Goal: Task Accomplishment & Management: Complete application form

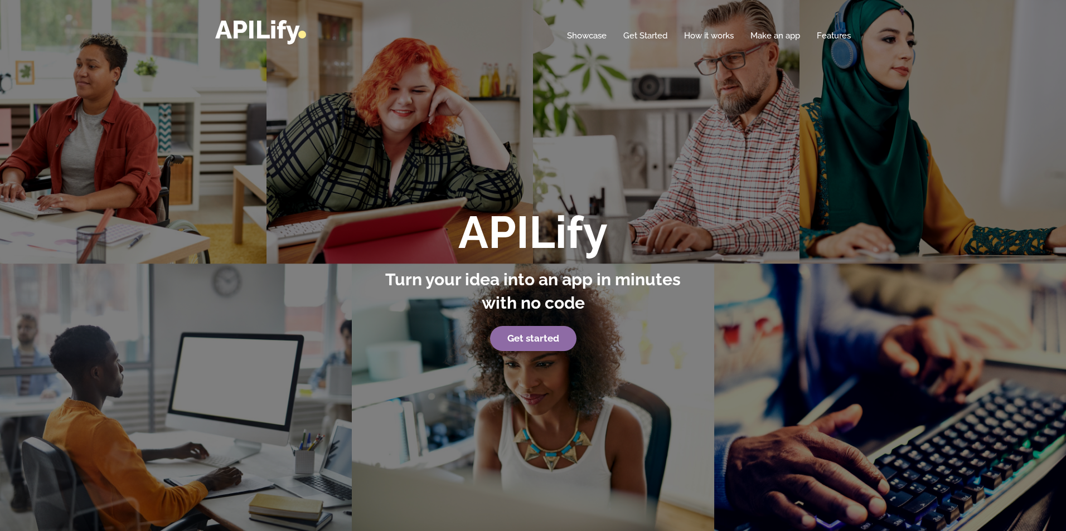
click at [550, 335] on strong "Get started" at bounding box center [533, 338] width 52 height 11
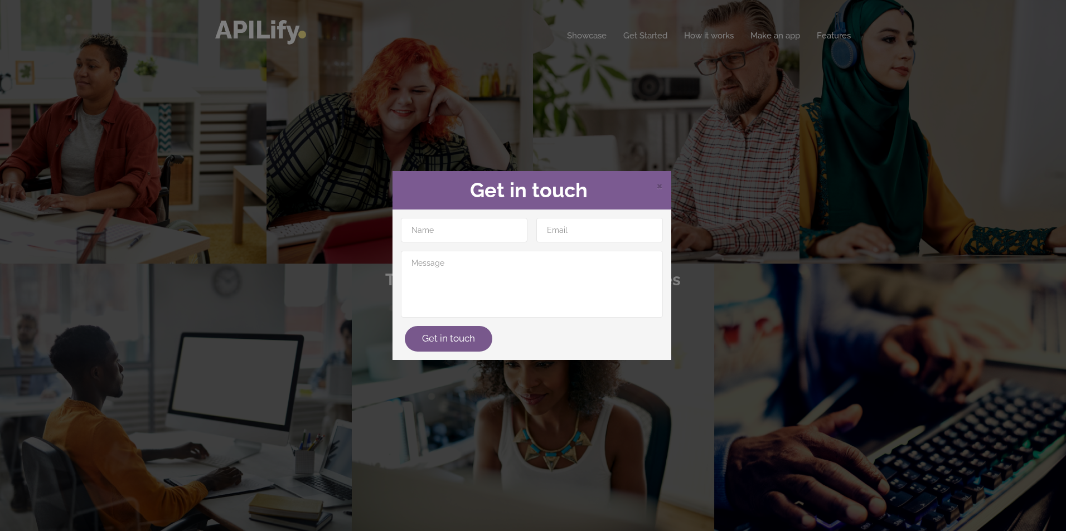
click at [550, 335] on div "Get in touch" at bounding box center [531, 339] width 271 height 26
click at [441, 231] on input "text" at bounding box center [464, 230] width 127 height 25
type input "Blak Dezi"
click at [598, 214] on div "Blak Dezi Get in touch" at bounding box center [532, 285] width 279 height 151
click at [592, 225] on input "email" at bounding box center [599, 230] width 127 height 25
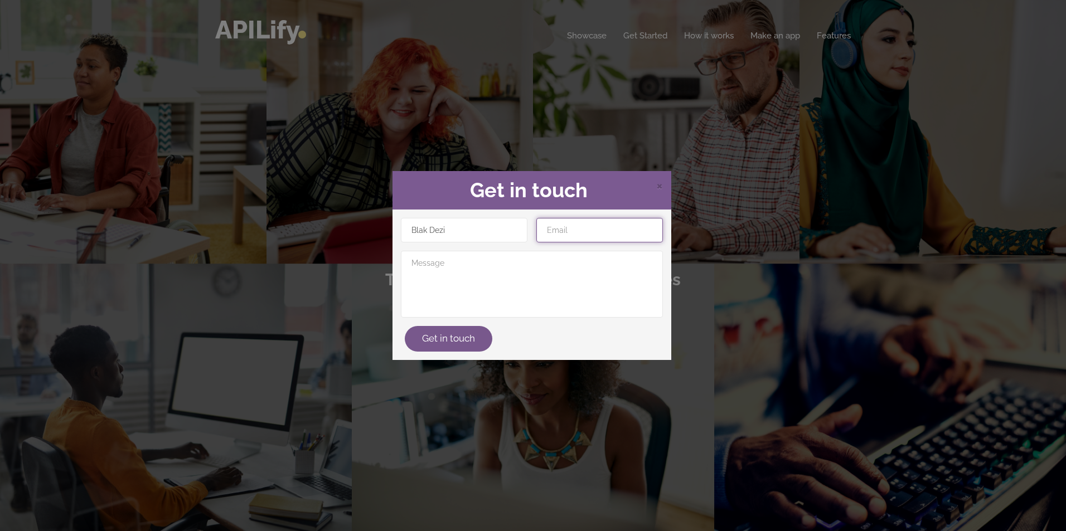
type input "[EMAIL_ADDRESS][DOMAIN_NAME]"
click at [563, 273] on textarea at bounding box center [532, 284] width 262 height 67
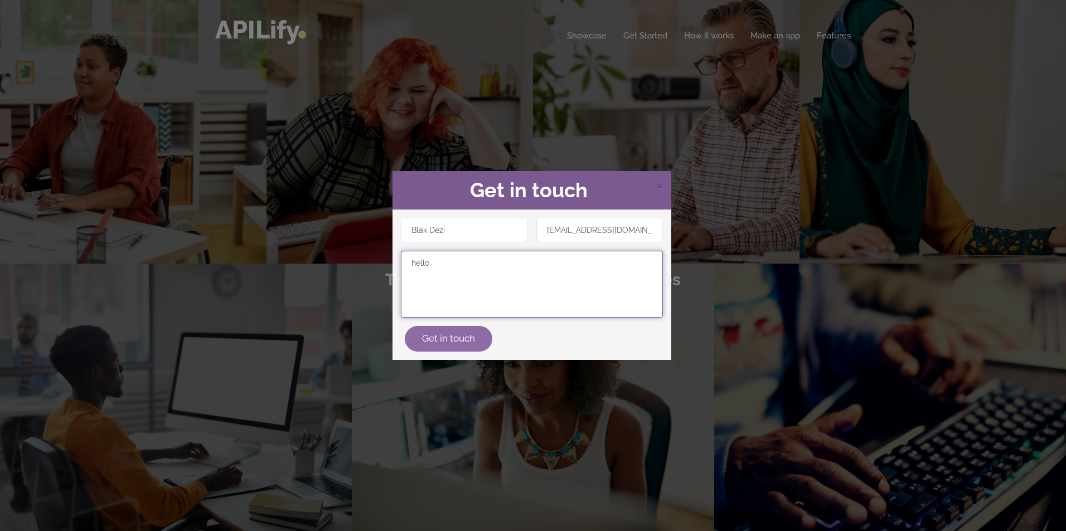
type textarea "hello"
click at [456, 330] on button "Get in touch" at bounding box center [449, 339] width 88 height 26
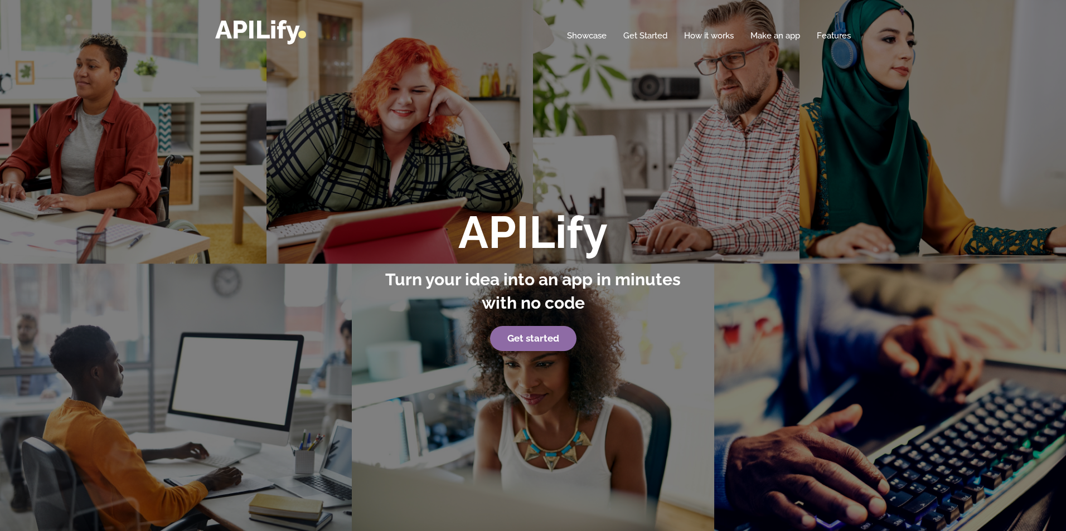
click at [514, 332] on link "Get started" at bounding box center [533, 339] width 86 height 26
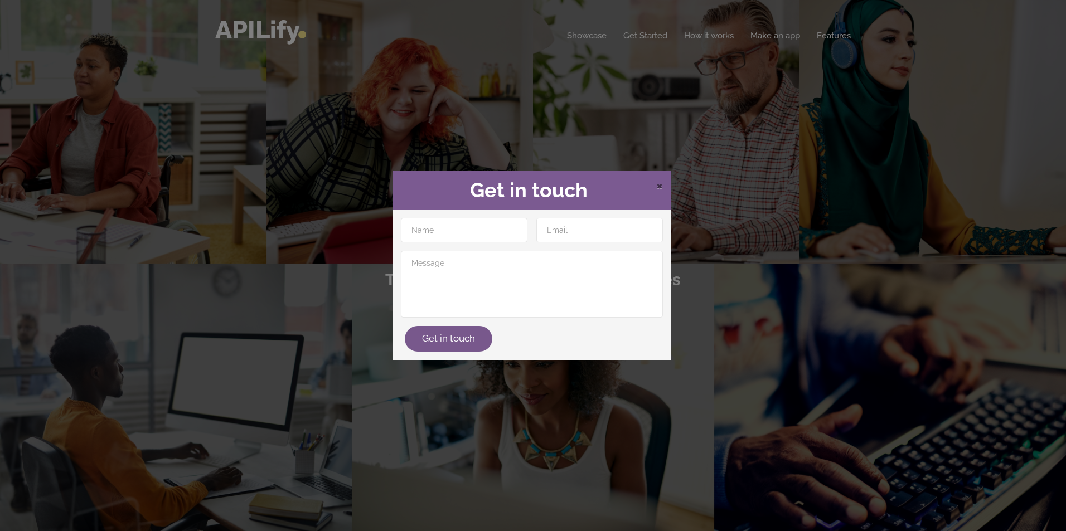
click at [661, 187] on span "×" at bounding box center [659, 185] width 7 height 17
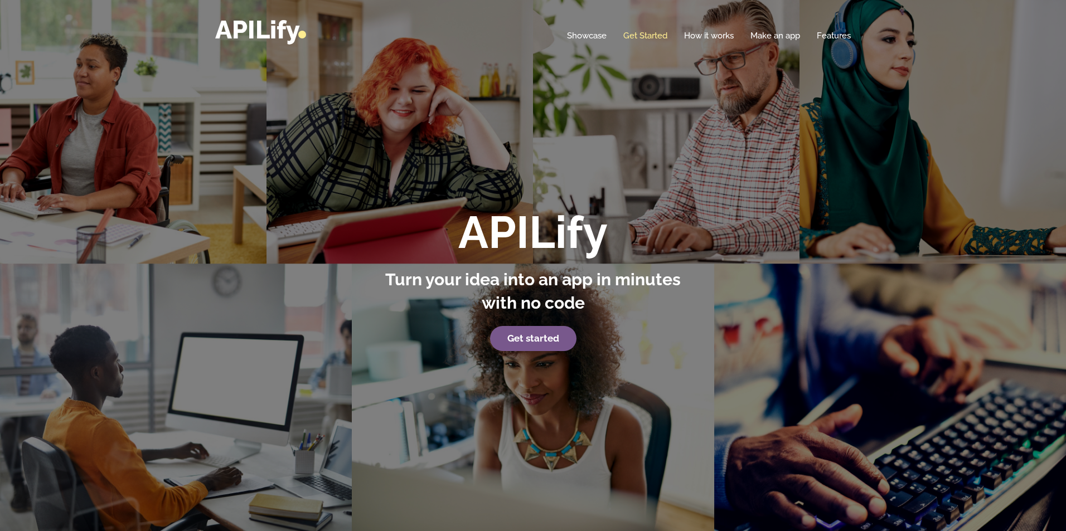
click at [647, 37] on link "Get Started" at bounding box center [645, 35] width 44 height 11
click at [643, 37] on link "Get Started" at bounding box center [645, 35] width 44 height 11
click at [642, 37] on link "Get Started" at bounding box center [645, 35] width 44 height 11
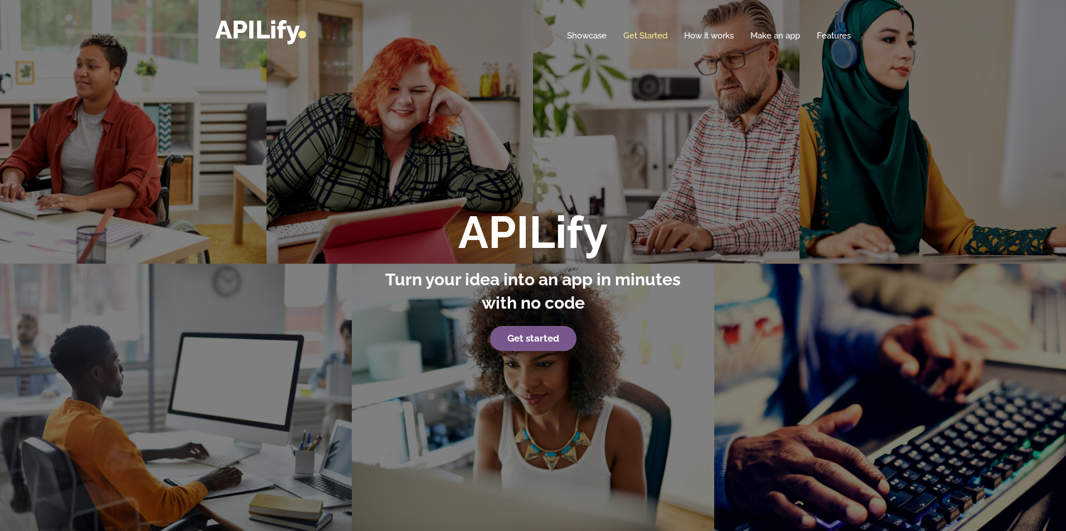
click at [642, 37] on link "Get Started" at bounding box center [645, 35] width 44 height 11
click at [654, 33] on link "Get Started" at bounding box center [645, 35] width 44 height 11
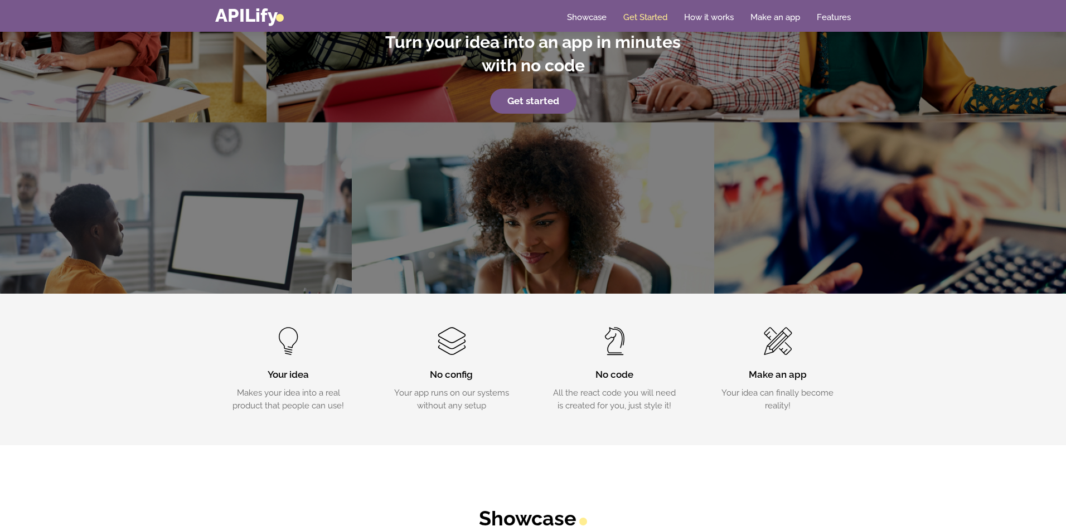
scroll to position [242, 0]
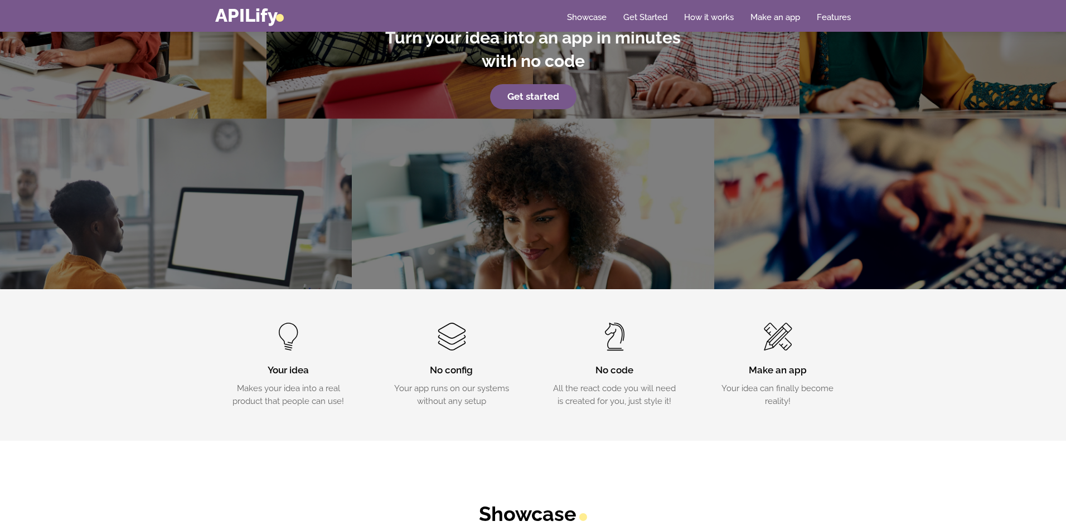
click at [778, 341] on span at bounding box center [778, 337] width 27 height 28
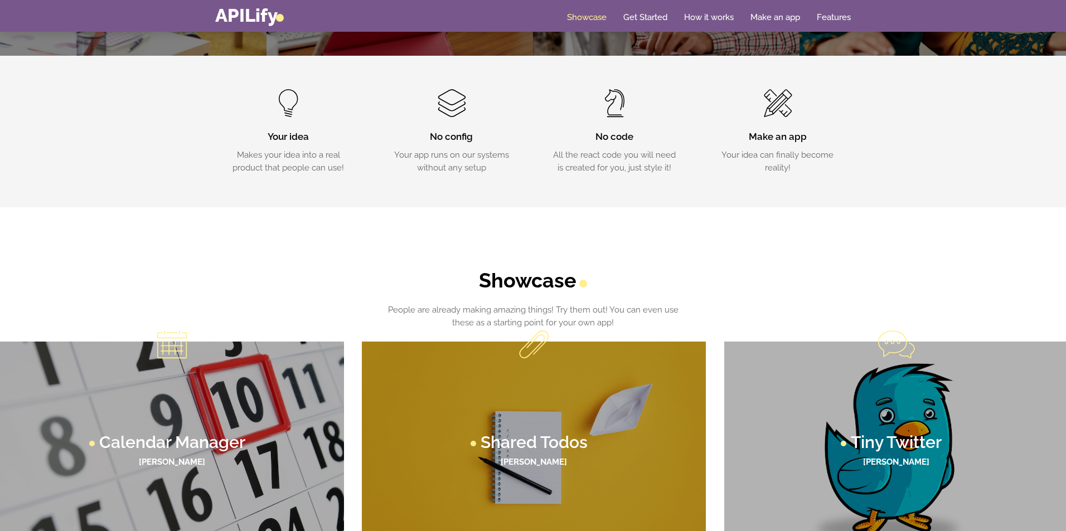
scroll to position [698, 0]
